Goal: Information Seeking & Learning: Learn about a topic

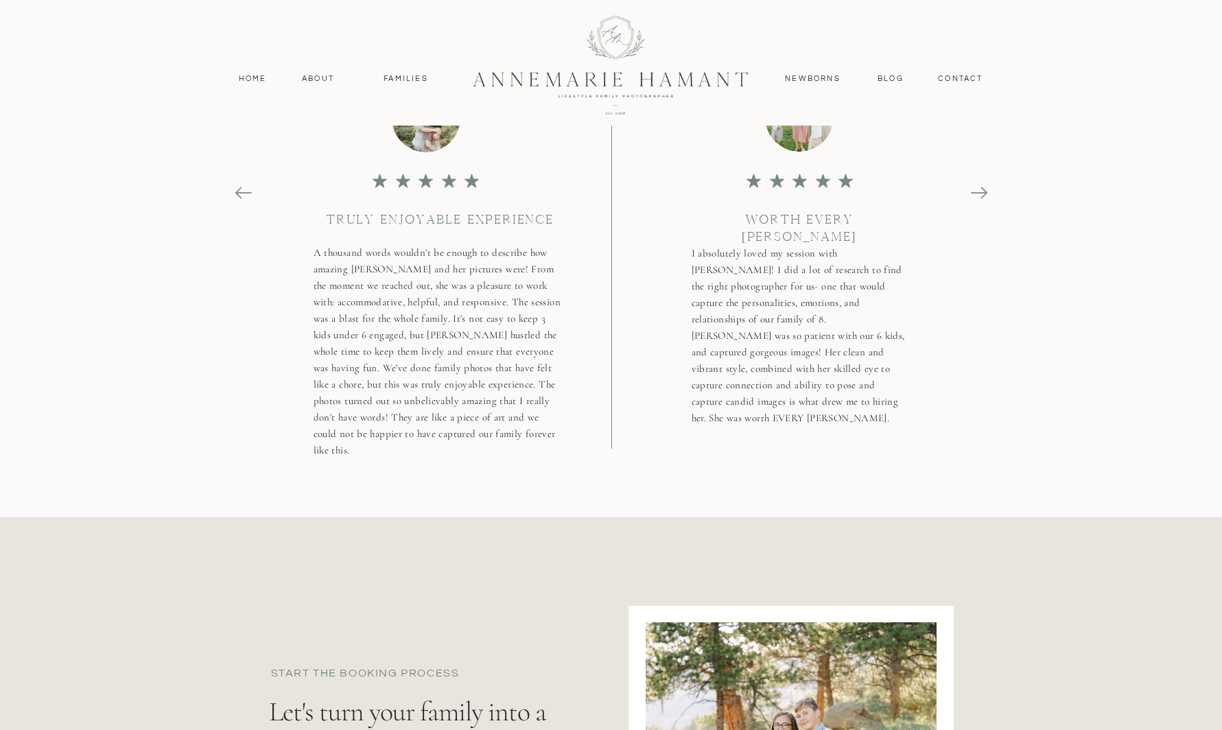
scroll to position [4900, 0]
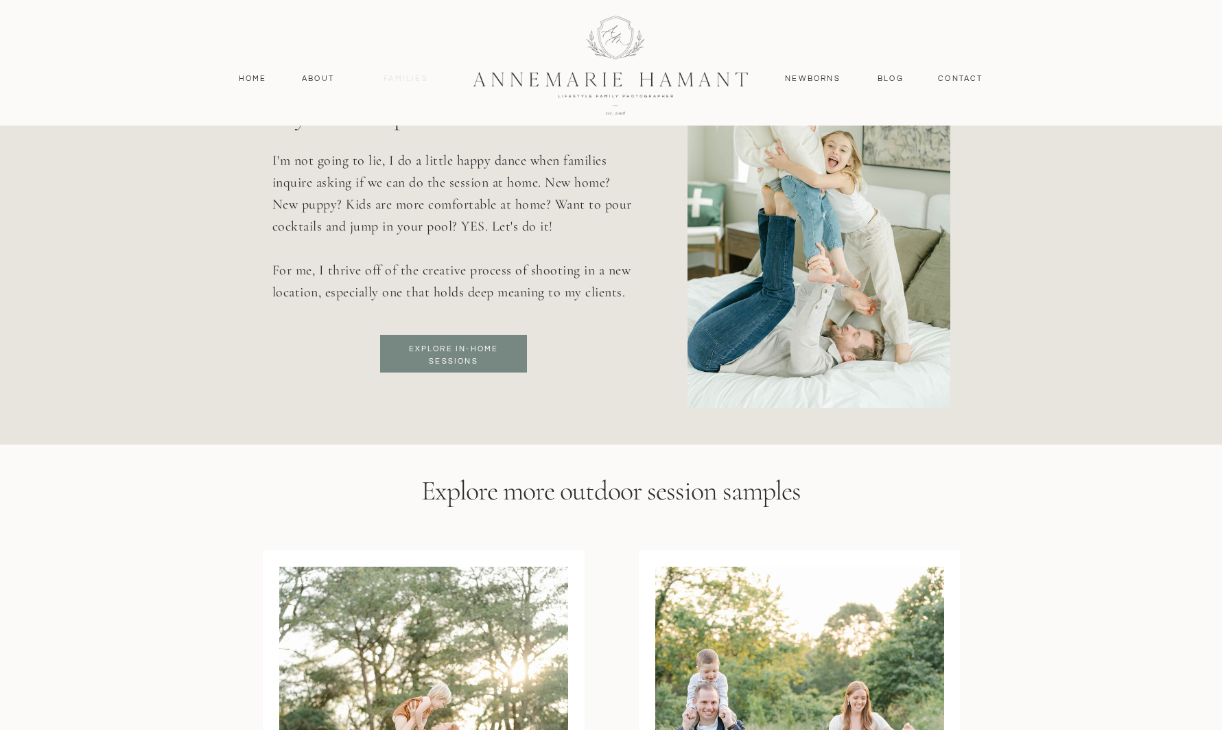
click at [401, 80] on nav "Families" at bounding box center [406, 79] width 62 height 12
click at [456, 329] on p "I'm not going to lie, I do a little happy dance when families inquire asking if…" at bounding box center [453, 240] width 362 height 180
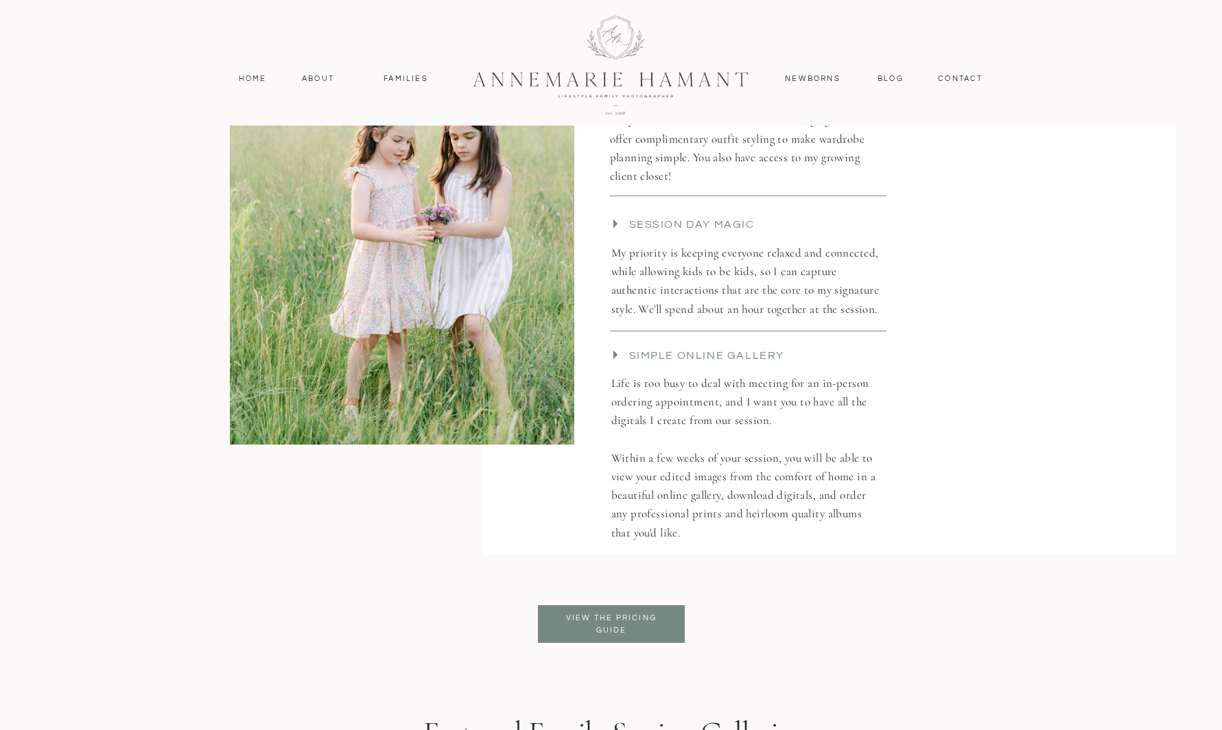
scroll to position [3104, 0]
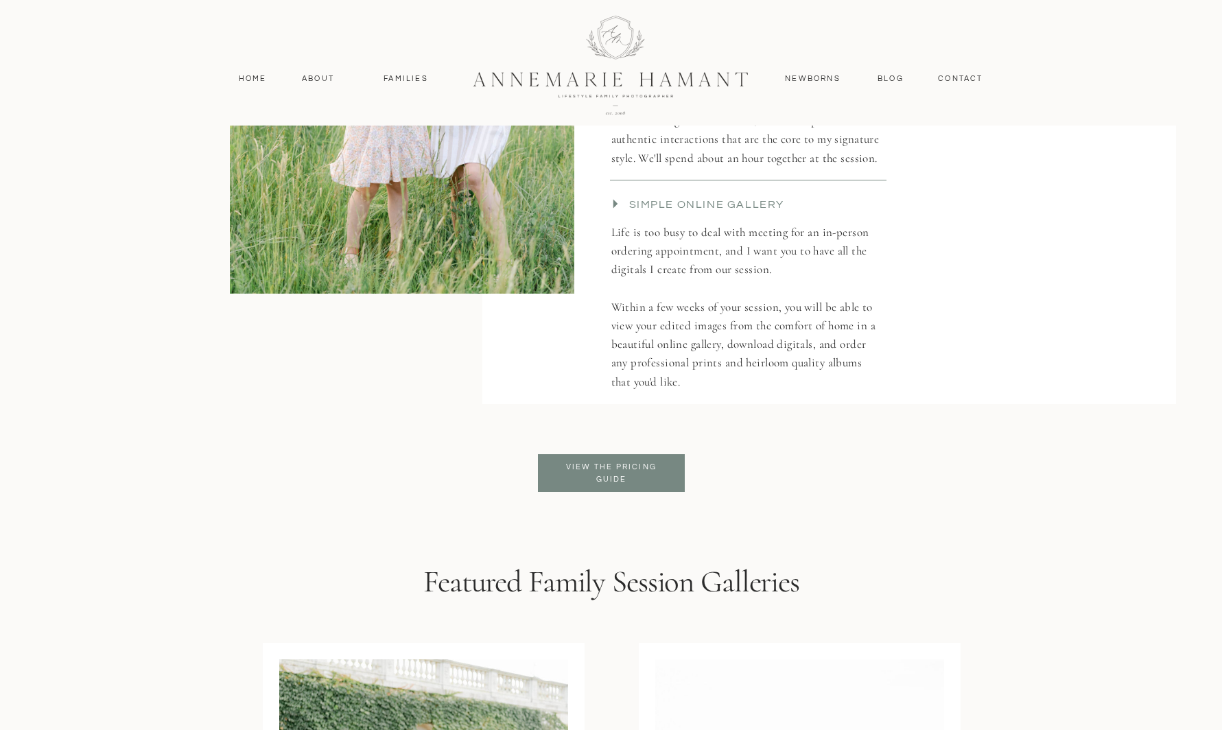
click at [655, 473] on p "View the pricing guide" at bounding box center [612, 473] width 112 height 25
click at [609, 466] on p "View the pricing guide" at bounding box center [612, 473] width 112 height 25
click at [607, 465] on p "View the pricing guide" at bounding box center [612, 473] width 112 height 25
click at [604, 468] on p "View the pricing guide" at bounding box center [612, 473] width 112 height 25
click at [954, 82] on nav "contact" at bounding box center [961, 79] width 60 height 12
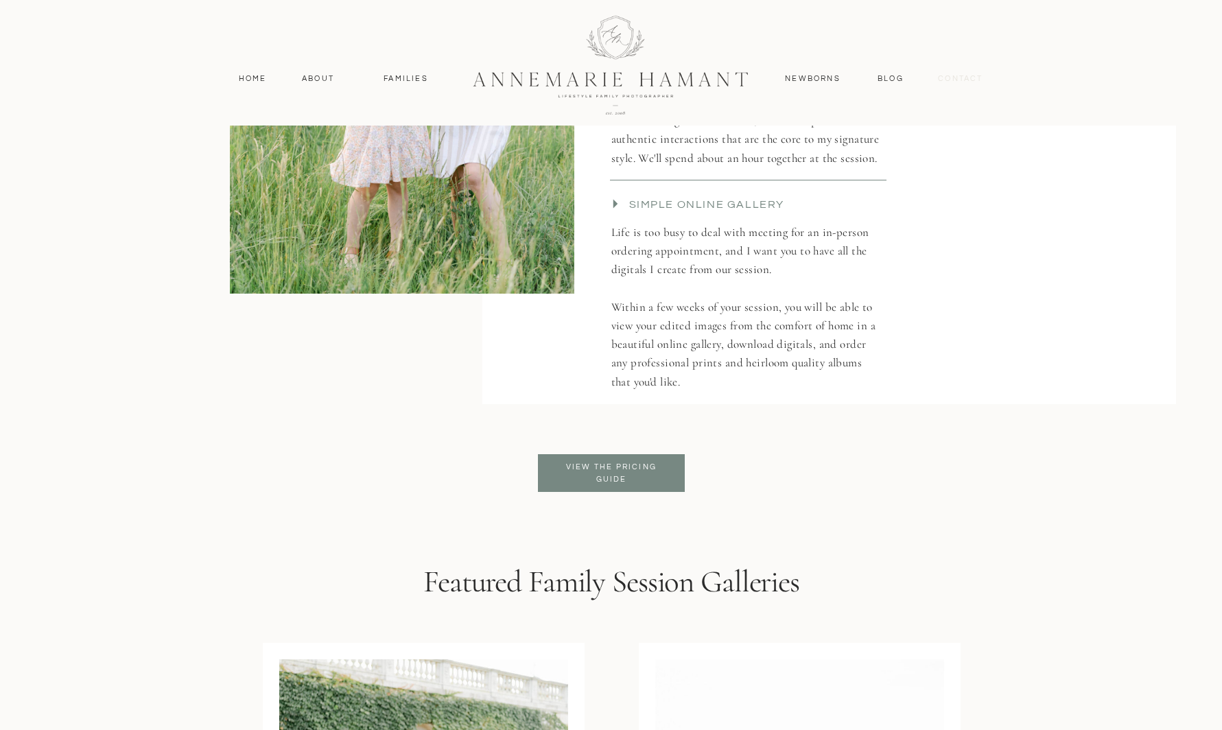
scroll to position [4283, 0]
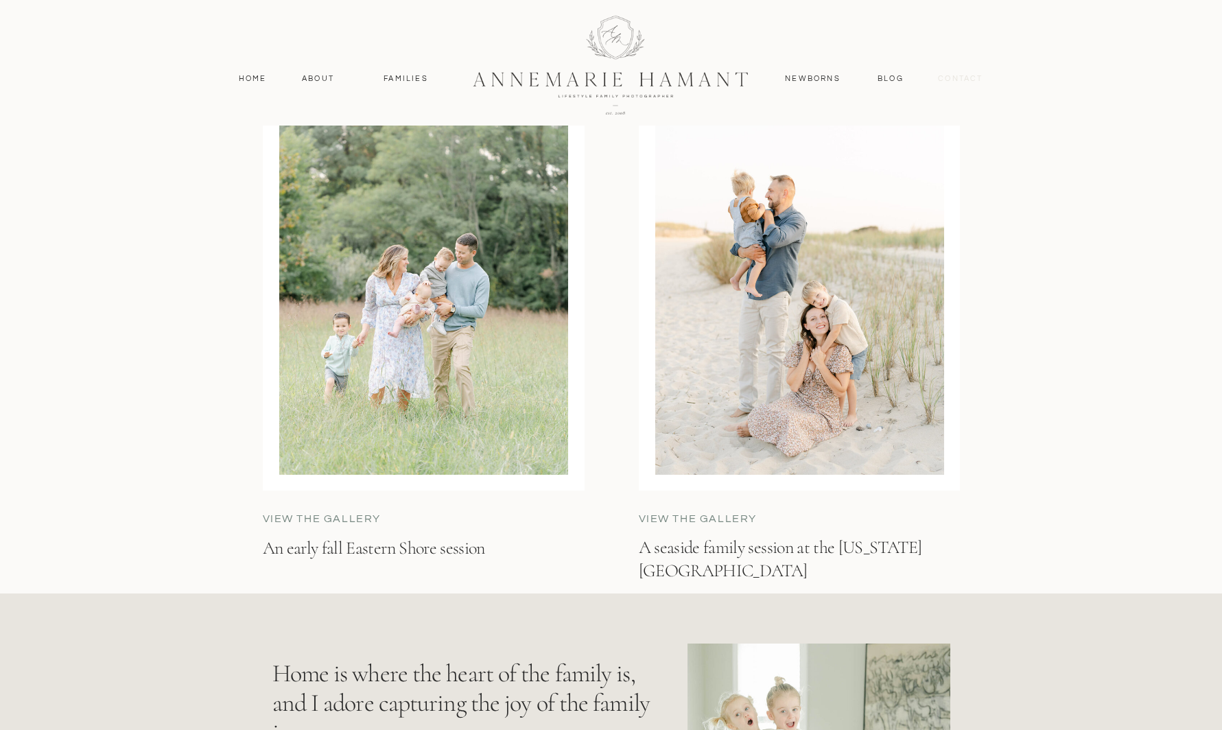
click at [963, 79] on nav "contact" at bounding box center [961, 79] width 60 height 12
click at [937, 73] on nav "contact" at bounding box center [961, 79] width 60 height 12
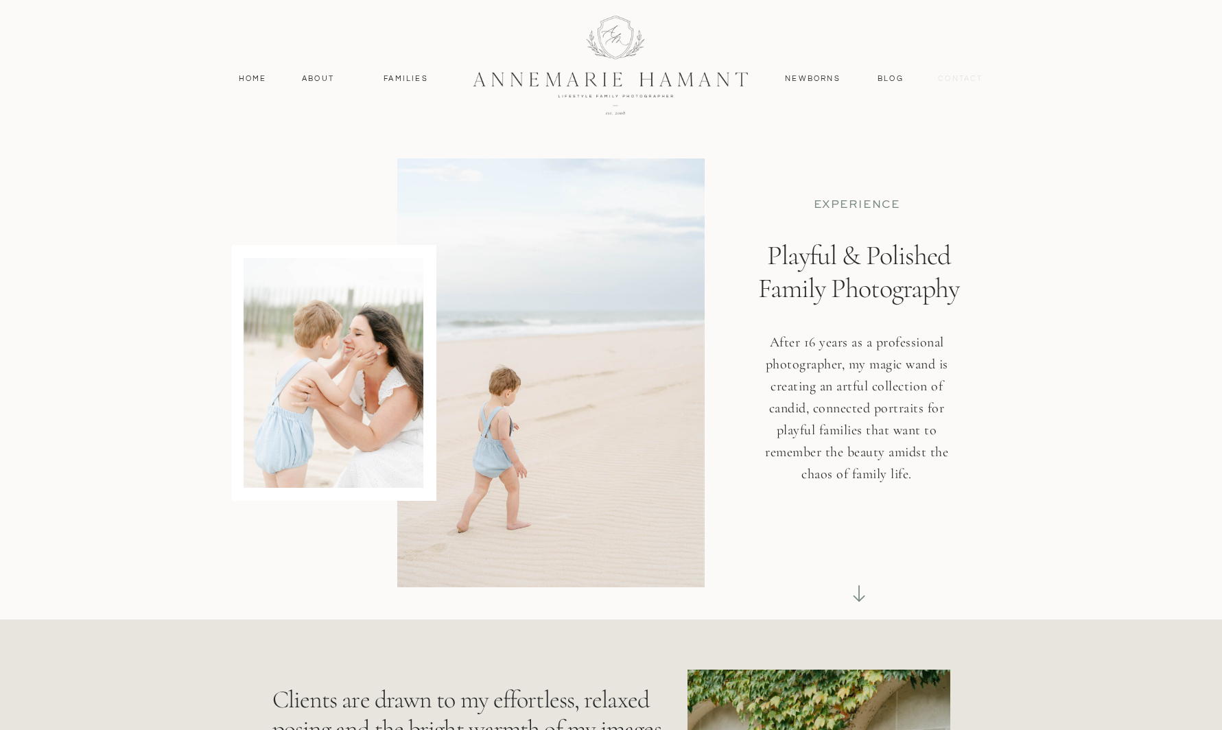
click at [971, 78] on nav "contact" at bounding box center [961, 79] width 60 height 12
click at [250, 80] on nav "Home" at bounding box center [253, 79] width 40 height 12
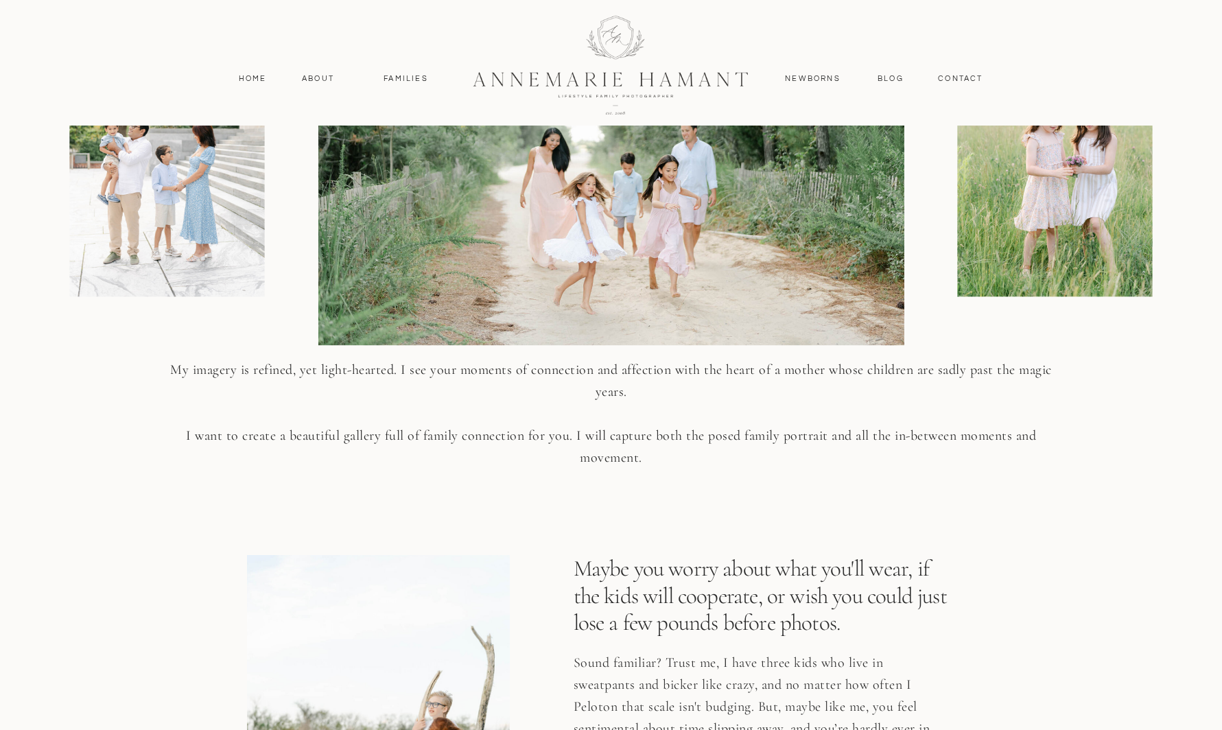
scroll to position [2947, 0]
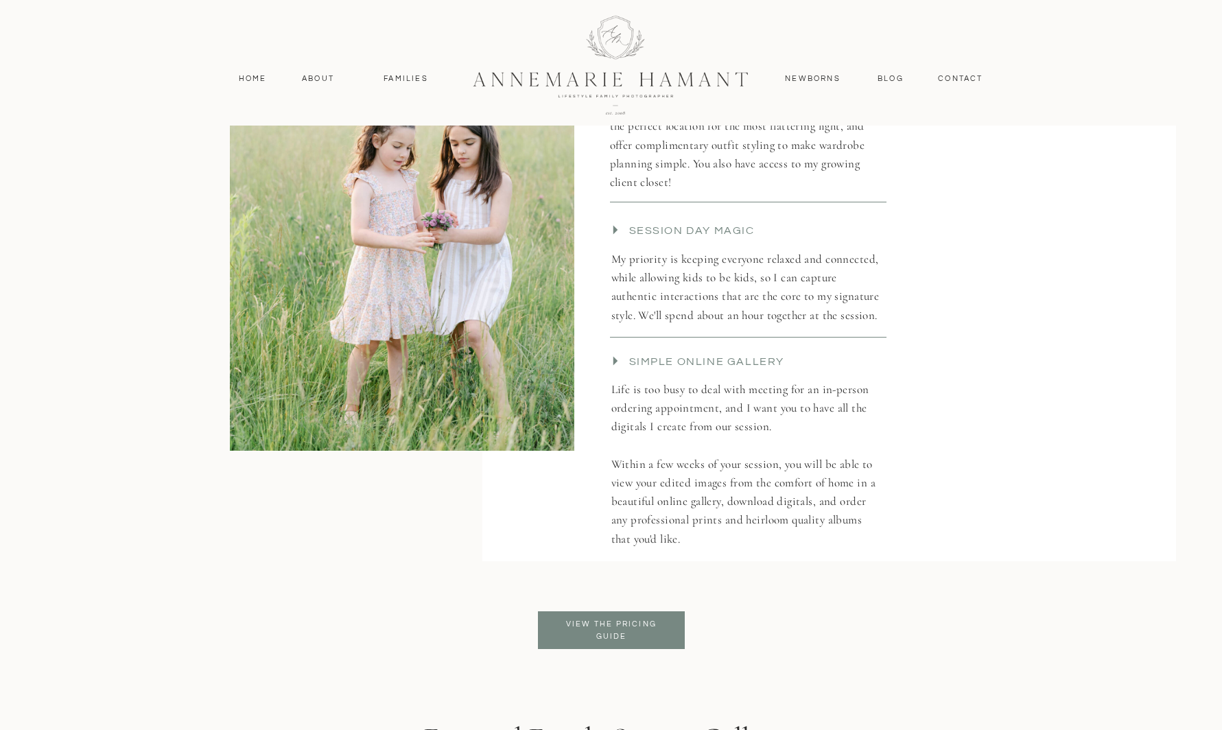
click at [618, 633] on p "View the pricing guide" at bounding box center [612, 630] width 112 height 25
